Goal: Task Accomplishment & Management: Manage account settings

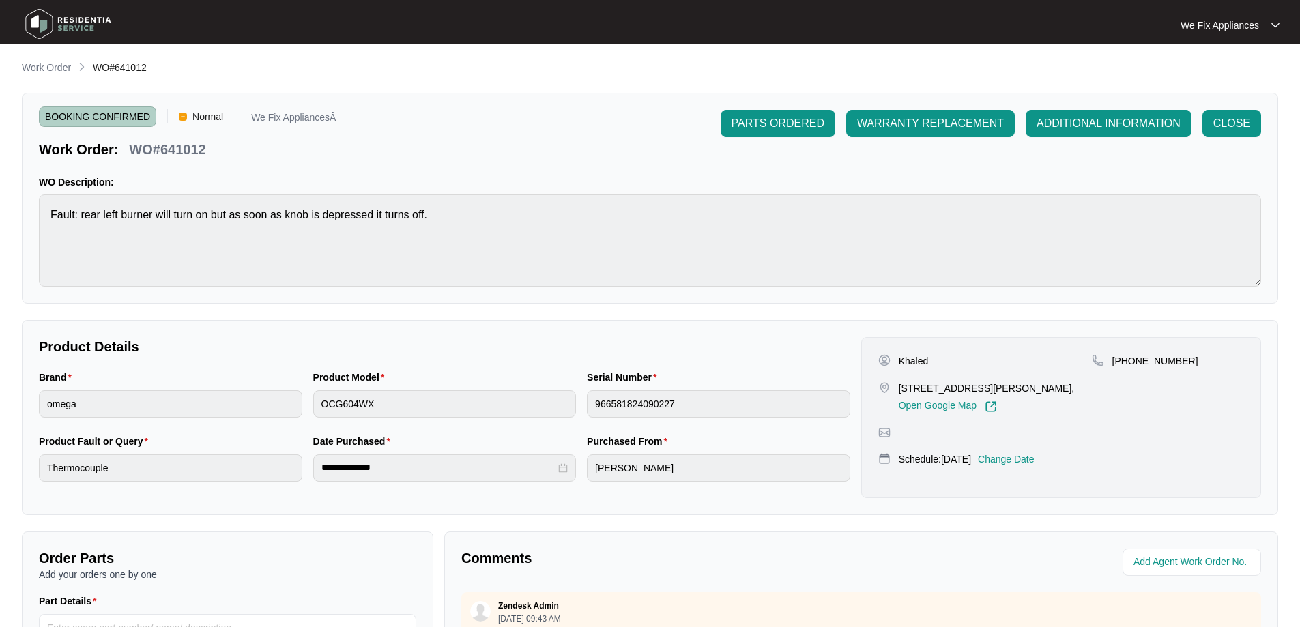
click at [93, 29] on img at bounding box center [68, 23] width 96 height 41
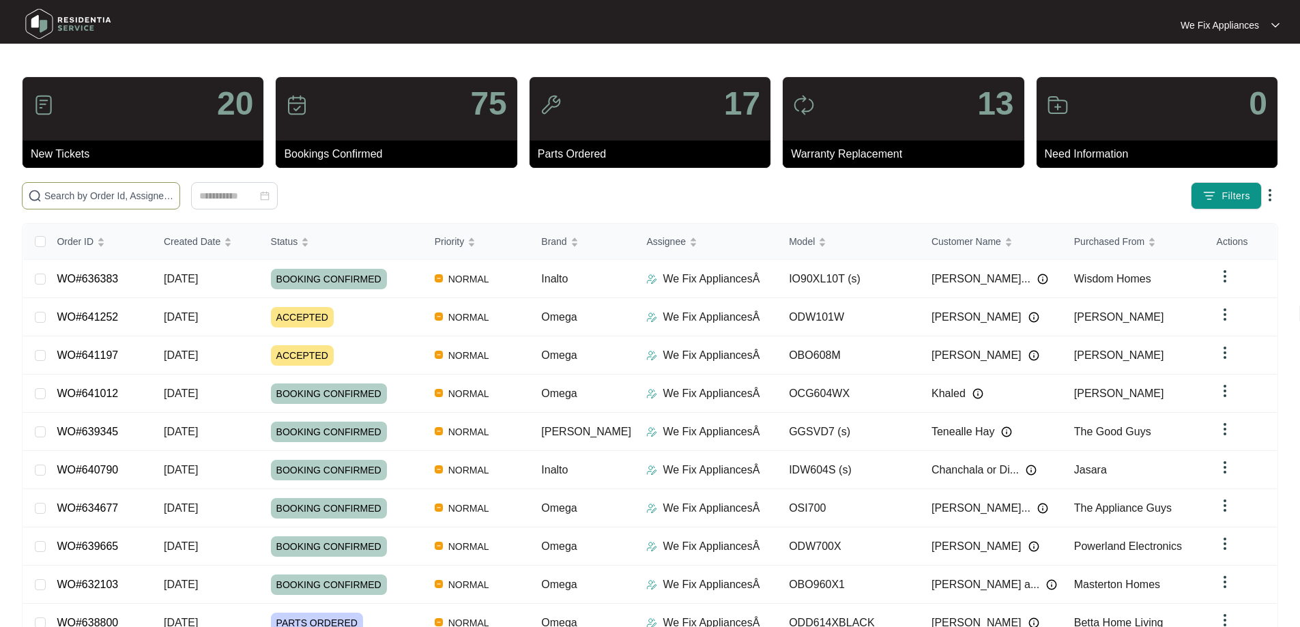
paste input "641197"
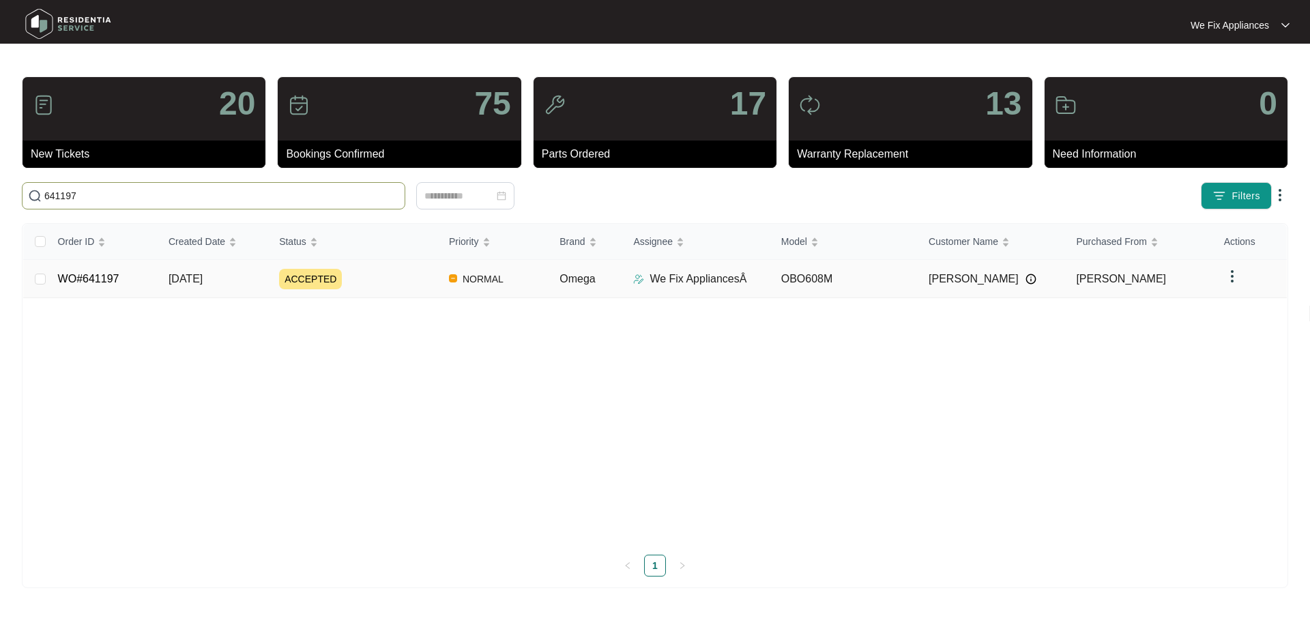
type input "641197"
click at [104, 277] on link "WO#641197" at bounding box center [88, 279] width 61 height 12
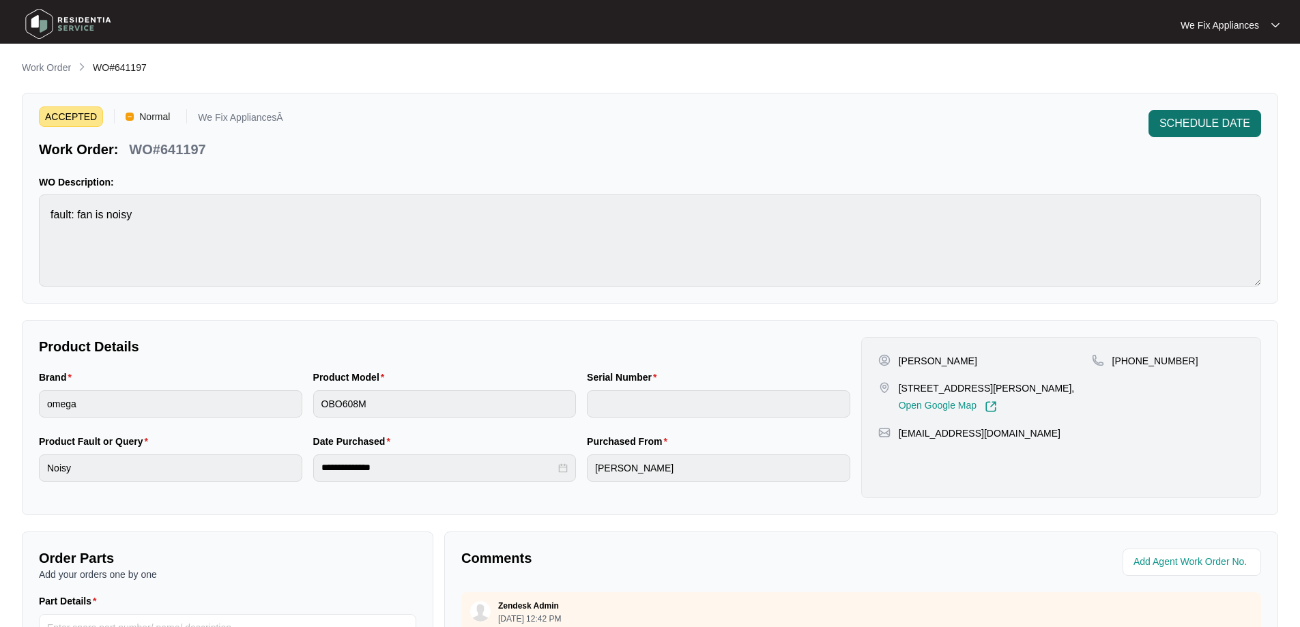
click at [1231, 124] on span "SCHEDULE DATE" at bounding box center [1204, 123] width 91 height 16
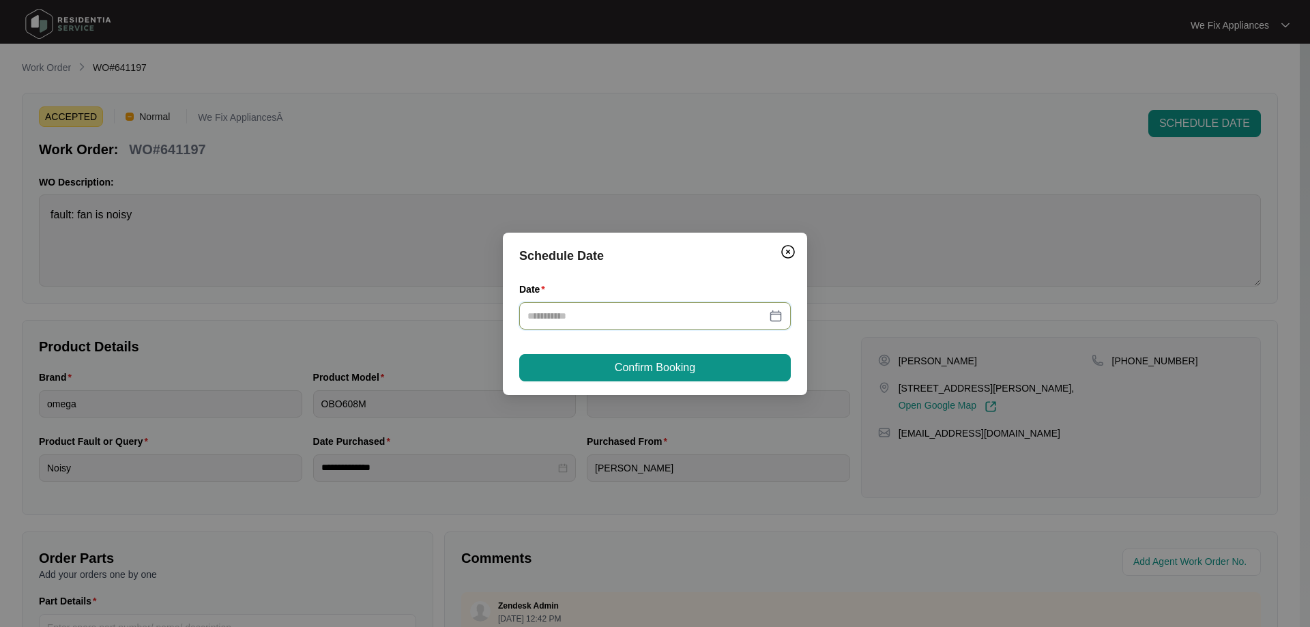
click at [630, 311] on input "Date" at bounding box center [646, 315] width 239 height 15
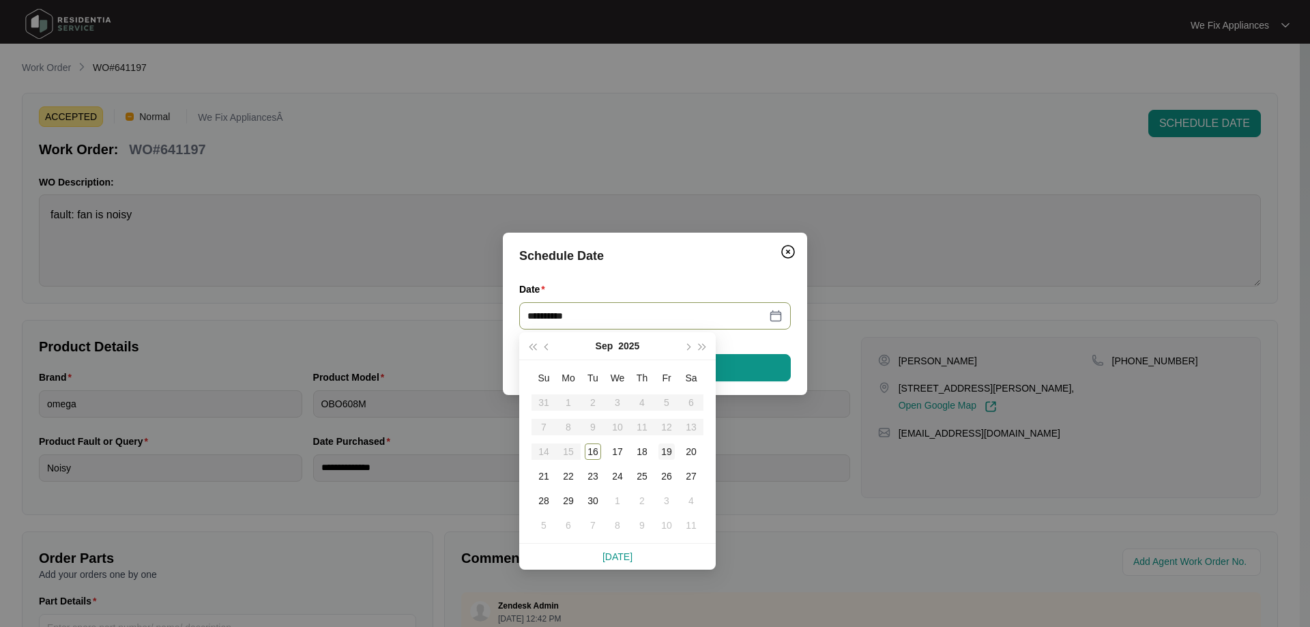
type input "**********"
click at [668, 451] on div "19" at bounding box center [666, 452] width 16 height 16
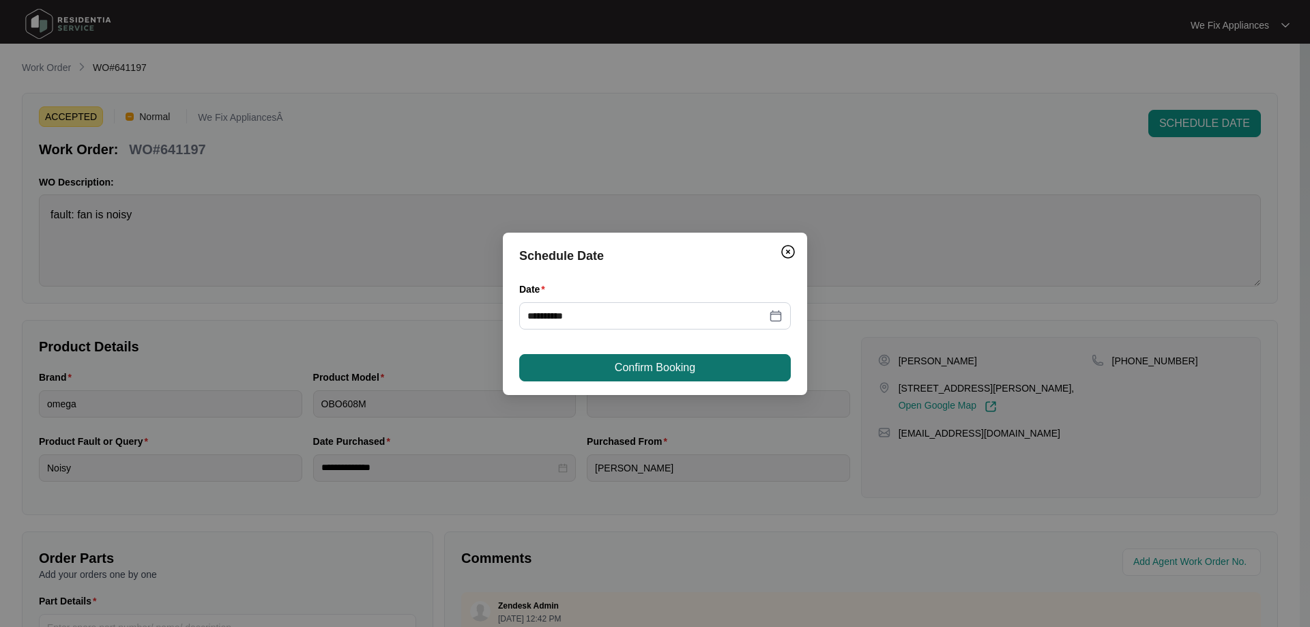
click at [646, 361] on span "Confirm Booking" at bounding box center [655, 368] width 81 height 16
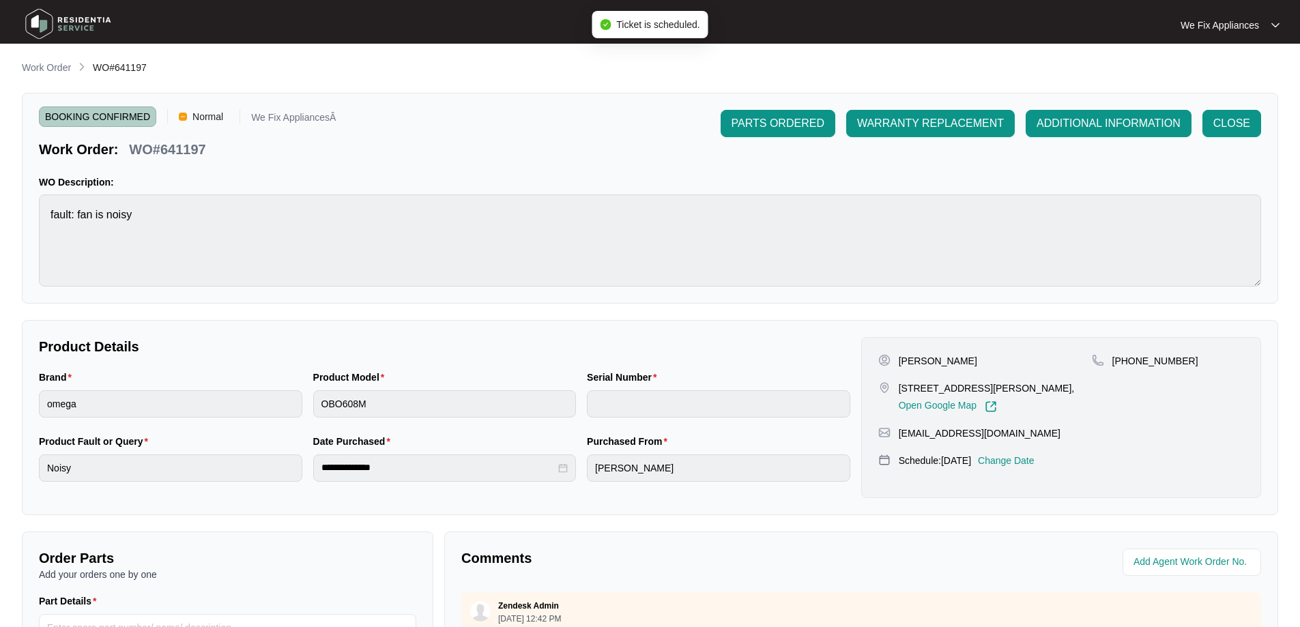
click at [82, 19] on img at bounding box center [68, 23] width 96 height 41
